Goal: Task Accomplishment & Management: Manage account settings

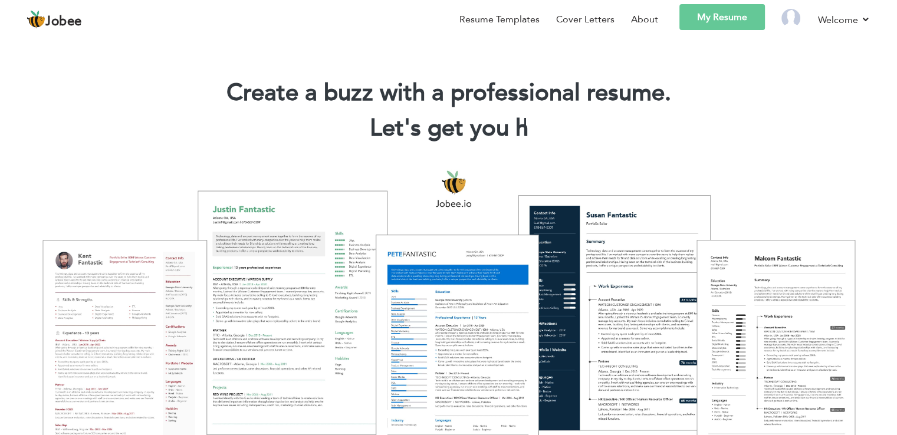
click at [724, 14] on link "My Resume" at bounding box center [722, 17] width 86 height 26
click at [721, 18] on link "My Resume" at bounding box center [722, 17] width 86 height 26
